Goal: Task Accomplishment & Management: Manage account settings

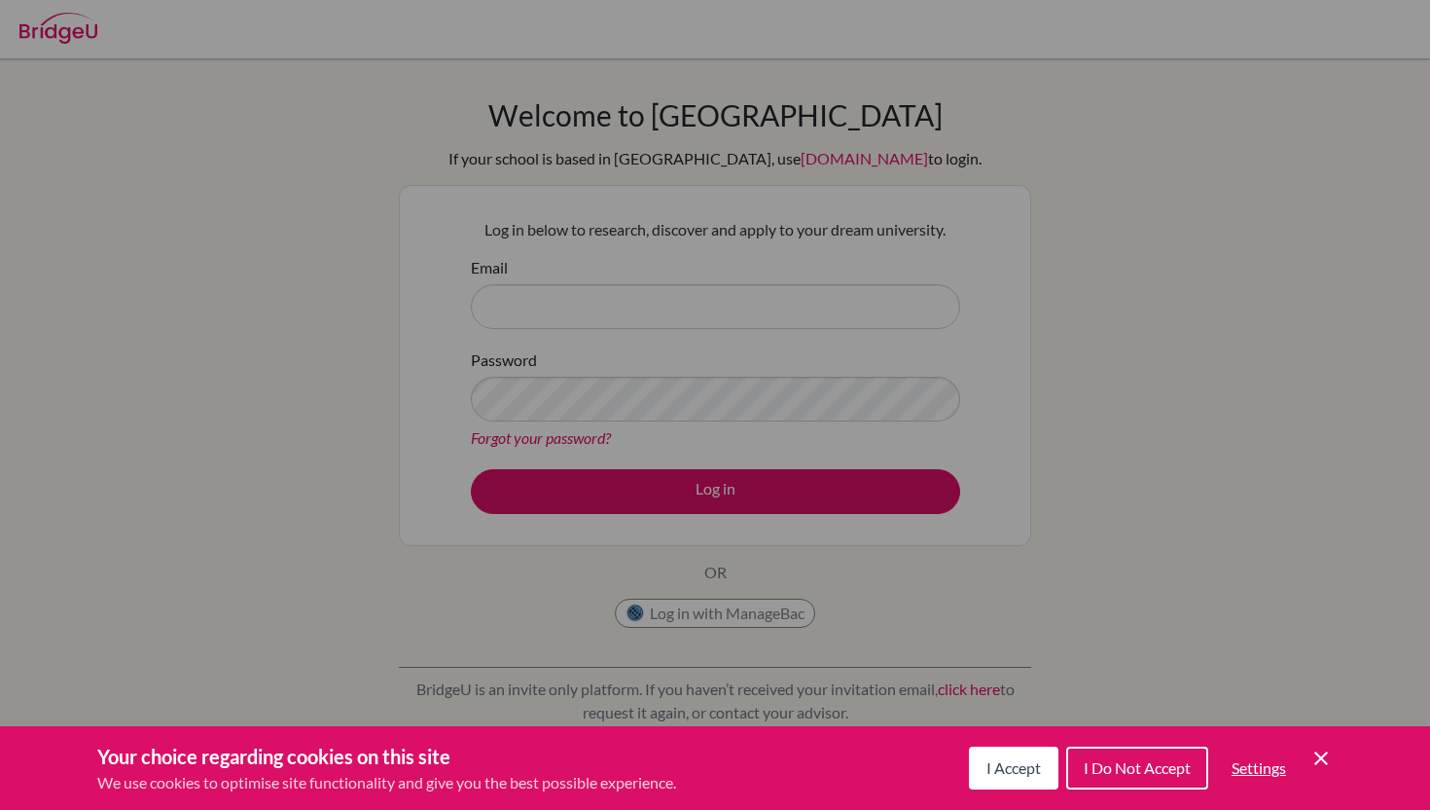
click at [1053, 759] on button "I Accept" at bounding box center [1014, 767] width 90 height 43
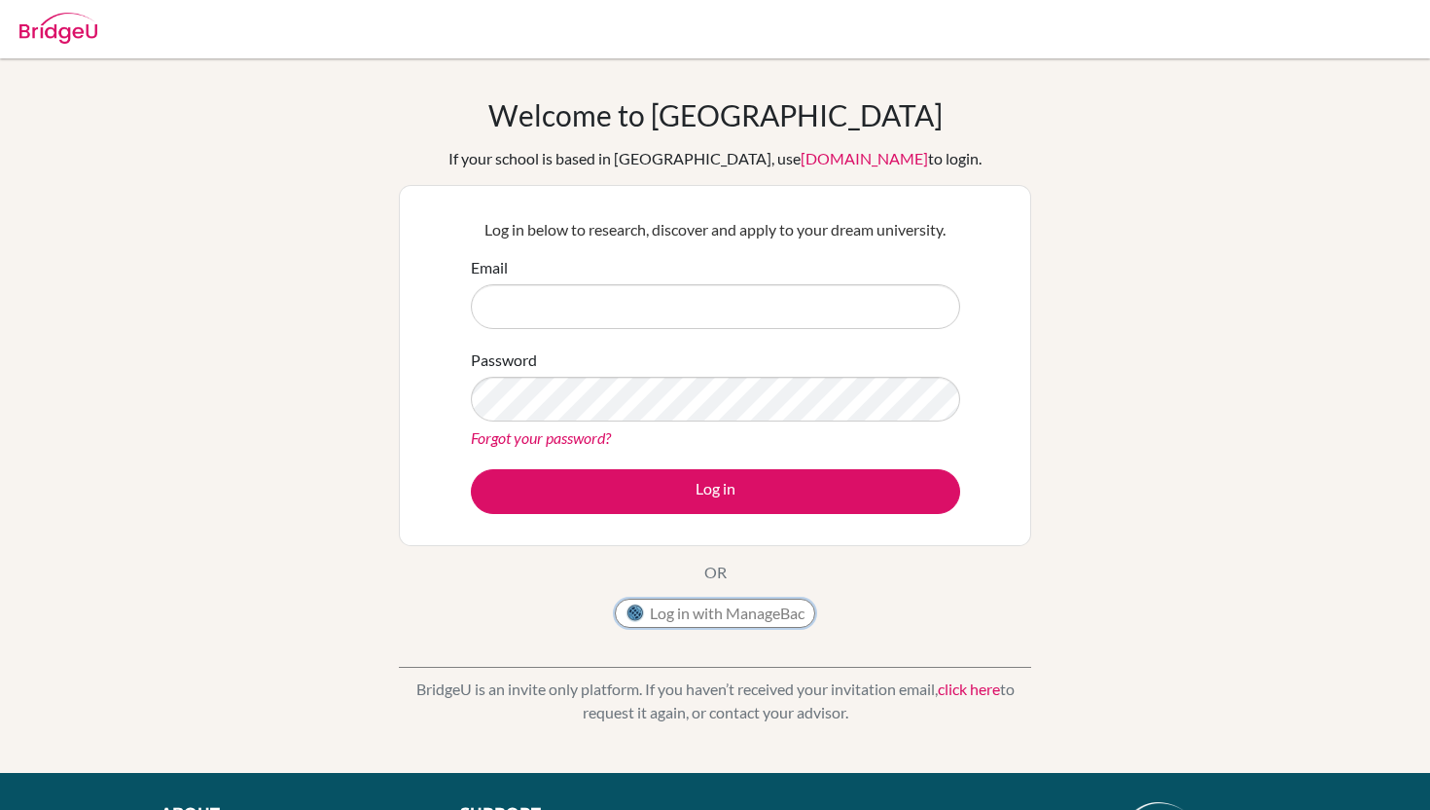
click at [656, 610] on button "Log in with ManageBac" at bounding box center [715, 612] width 200 height 29
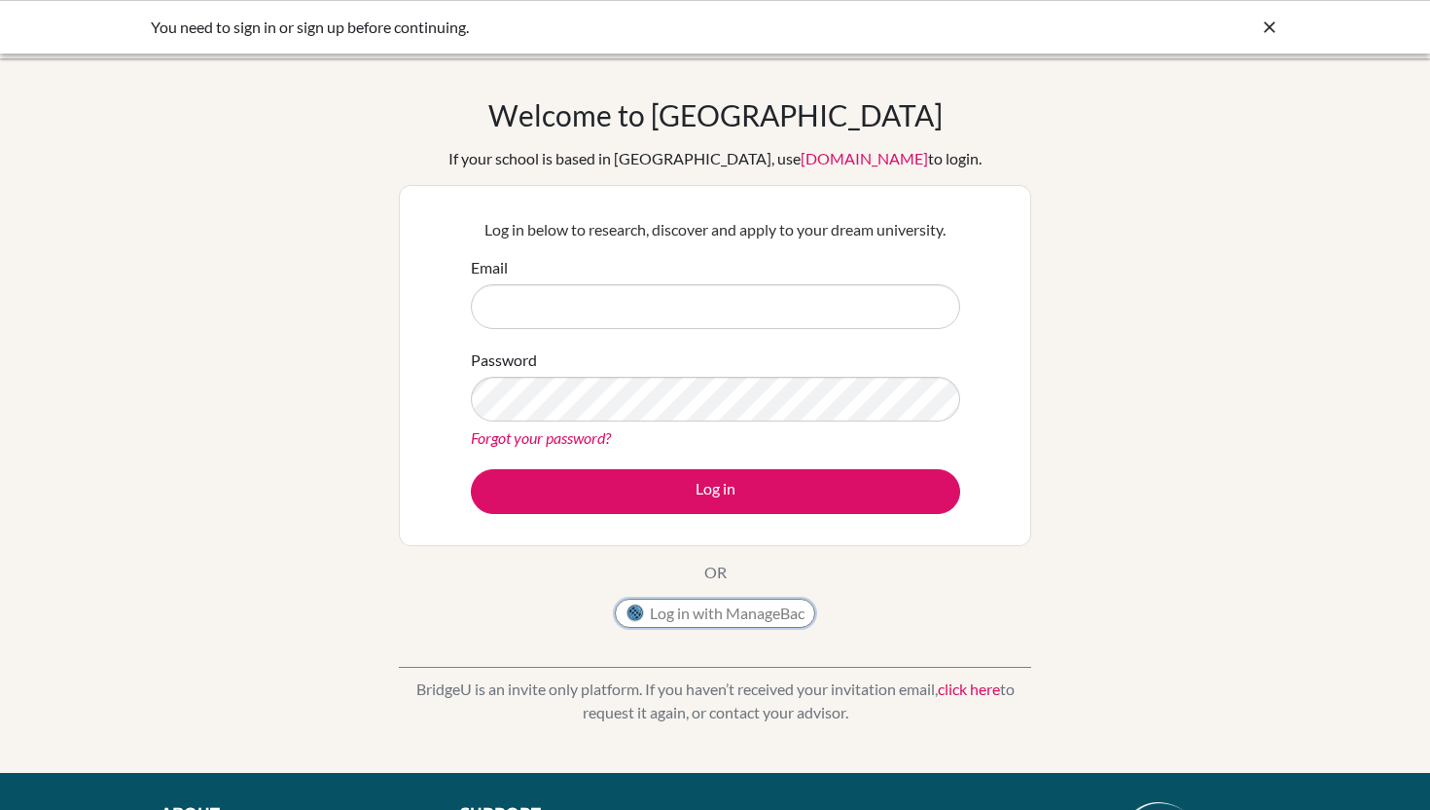
click at [747, 610] on button "Log in with ManageBac" at bounding box center [715, 612] width 200 height 29
click at [728, 619] on button "Log in with ManageBac" at bounding box center [715, 612] width 200 height 29
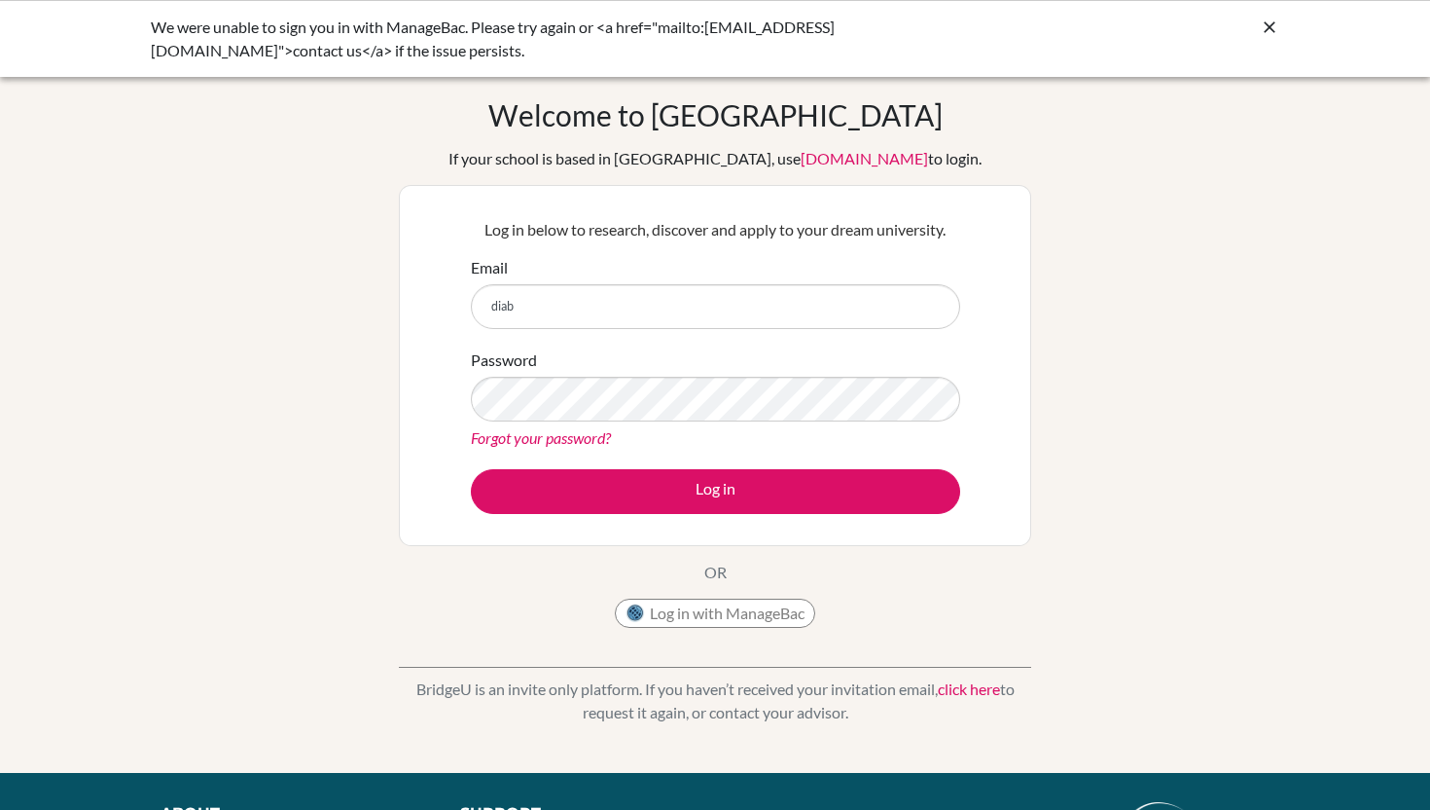
type input "[EMAIL_ADDRESS][DOMAIN_NAME]"
click at [471, 469] on button "Log in" at bounding box center [715, 491] width 489 height 45
